Goal: Information Seeking & Learning: Learn about a topic

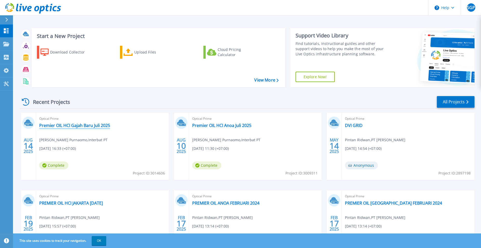
click at [99, 125] on link "Premier OIL HCI Gajah Baru Juli 2025" at bounding box center [74, 125] width 71 height 5
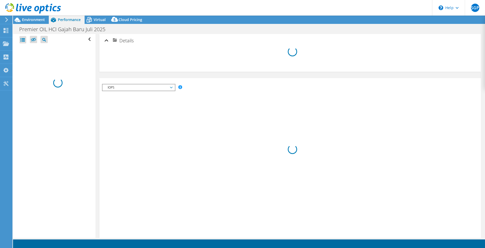
select select "USD"
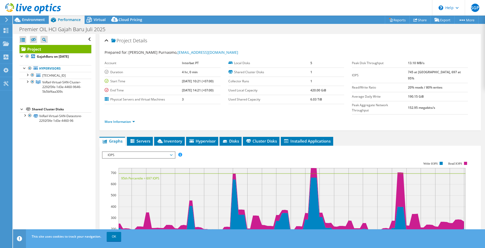
click at [408, 103] on label "Peak Aggregate Network Throughput" at bounding box center [380, 108] width 56 height 10
click at [25, 115] on div at bounding box center [24, 114] width 5 height 5
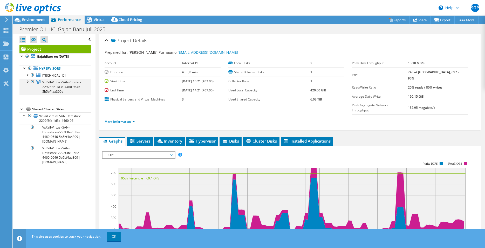
click at [28, 81] on div at bounding box center [27, 81] width 5 height 5
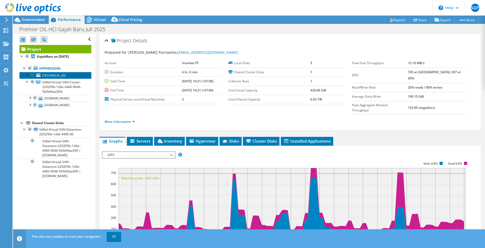
click at [56, 76] on span "10.171.122.14" at bounding box center [53, 75] width 23 height 4
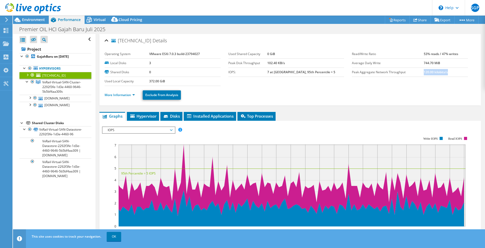
drag, startPoint x: 421, startPoint y: 72, endPoint x: 447, endPoint y: 71, distance: 26.8
click at [447, 71] on td "120.00 kilobits/s" at bounding box center [446, 72] width 44 height 9
copy b "120.00 kilobits/s"
click at [60, 98] on link "ga0pesx02.he.harbourenergy.com" at bounding box center [55, 98] width 72 height 7
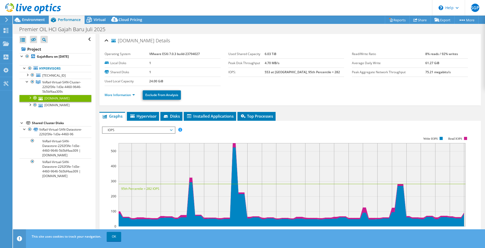
drag, startPoint x: 421, startPoint y: 72, endPoint x: 448, endPoint y: 73, distance: 27.5
click at [448, 73] on tr "Peak Aggregate Network Throughput 75.21 megabits/s" at bounding box center [410, 72] width 116 height 9
copy tr "75.21 megabits/s"
click at [45, 105] on link "ga0pesx03.he.harbourenergy.com" at bounding box center [55, 105] width 72 height 7
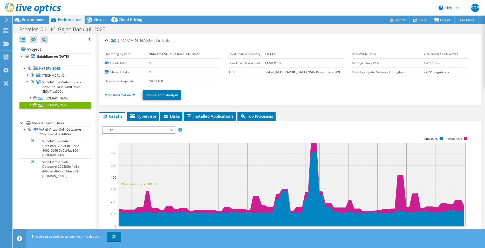
drag, startPoint x: 419, startPoint y: 71, endPoint x: 448, endPoint y: 71, distance: 28.3
click at [448, 71] on tr "Peak Aggregate Network Throughput 77.72 megabits/s" at bounding box center [410, 72] width 116 height 9
copy tr "77.72 megabits/s"
click at [39, 18] on span "Environment" at bounding box center [33, 19] width 23 height 5
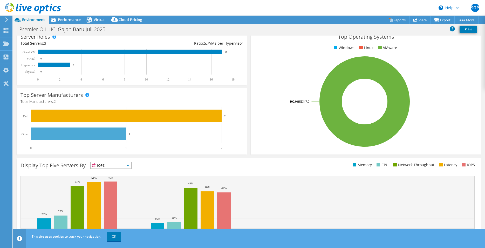
scroll to position [99, 0]
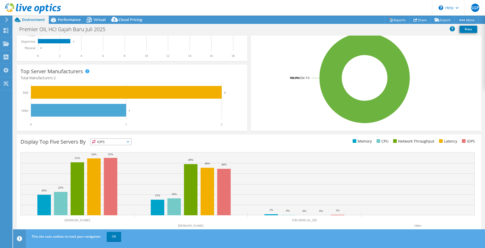
click at [111, 141] on span "IOPS" at bounding box center [111, 142] width 41 height 6
click at [110, 157] on li "Memory" at bounding box center [111, 155] width 41 height 7
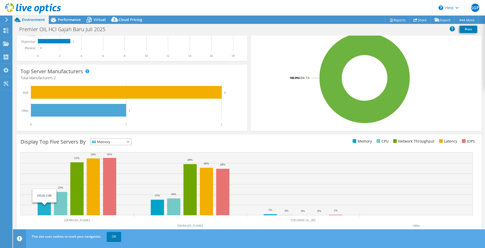
click at [40, 203] on rect at bounding box center [44, 205] width 13 height 21
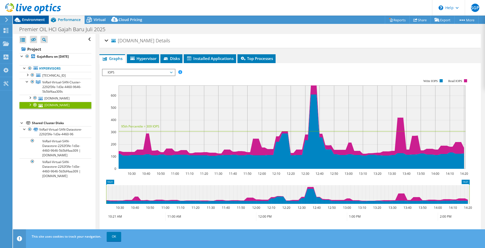
click at [27, 18] on span "Environment" at bounding box center [33, 19] width 23 height 5
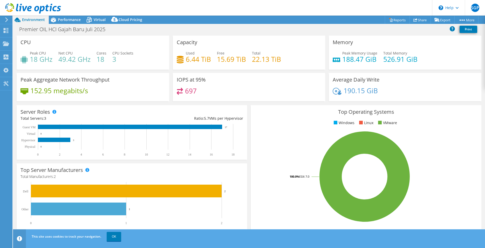
scroll to position [99, 0]
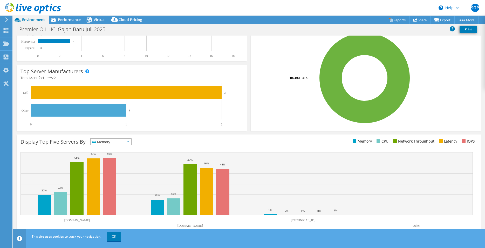
click at [108, 144] on span "Memory" at bounding box center [108, 142] width 34 height 6
click at [187, 132] on div "Top Server Manufacturers Manufacturers are shown for physical servers and hyper…" at bounding box center [132, 98] width 234 height 70
